Goal: Transaction & Acquisition: Download file/media

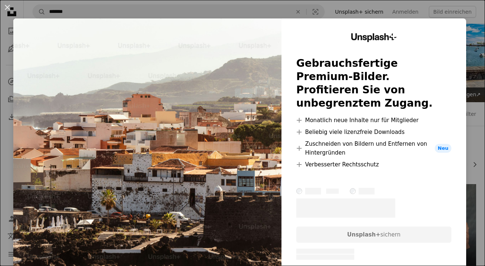
scroll to position [914, 0]
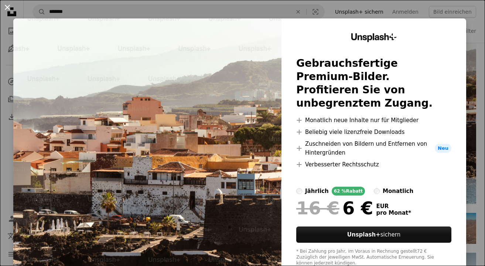
click at [8, 6] on button "An X shape" at bounding box center [7, 7] width 9 height 9
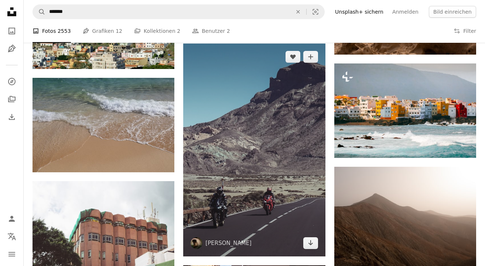
scroll to position [415, 0]
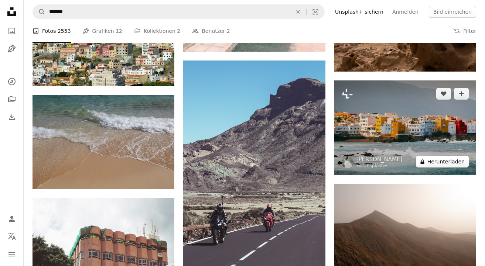
click at [463, 160] on button "A lock Herunterladen" at bounding box center [442, 162] width 53 height 12
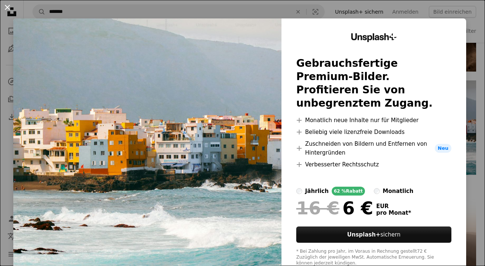
click at [8, 12] on button "An X shape" at bounding box center [7, 7] width 9 height 9
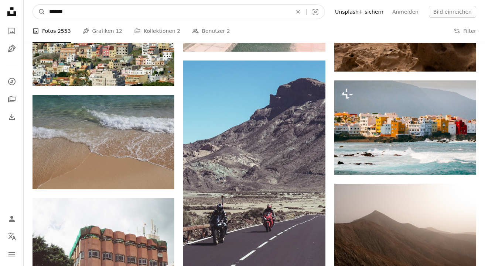
drag, startPoint x: 139, startPoint y: 7, endPoint x: 107, endPoint y: 21, distance: 34.9
click at [108, 21] on nav "A magnifying glass ******* An X shape Visual search Filters Unsplash+ sichern A…" at bounding box center [254, 12] width 461 height 24
type input "*****"
click button "A magnifying glass" at bounding box center [39, 12] width 13 height 14
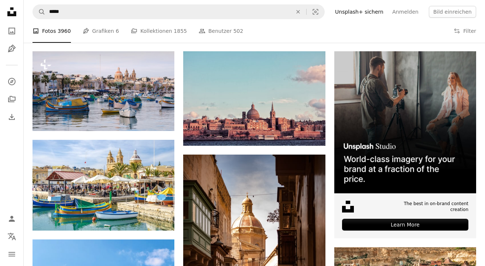
scroll to position [135, 0]
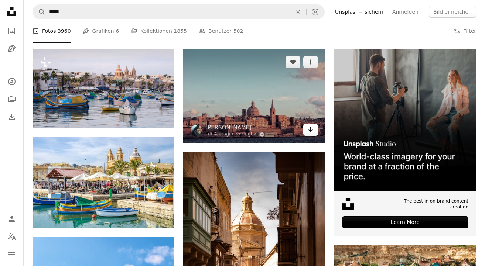
click at [313, 132] on icon "Arrow pointing down" at bounding box center [310, 129] width 6 height 9
